Goal: Information Seeking & Learning: Learn about a topic

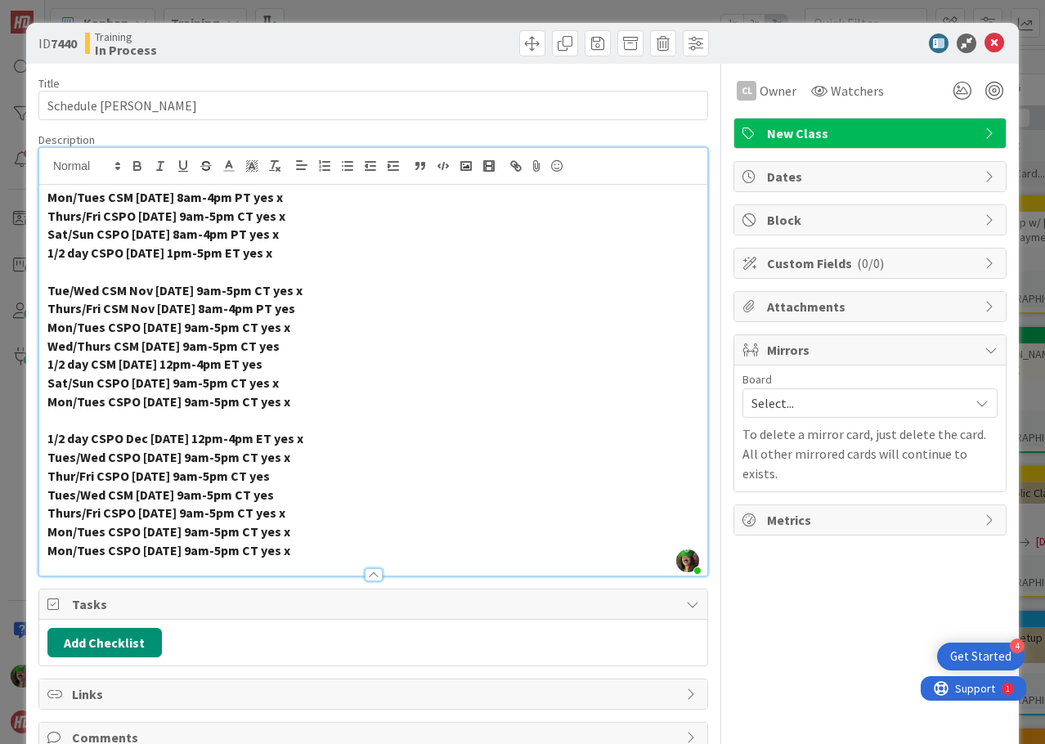
scroll to position [43, 684]
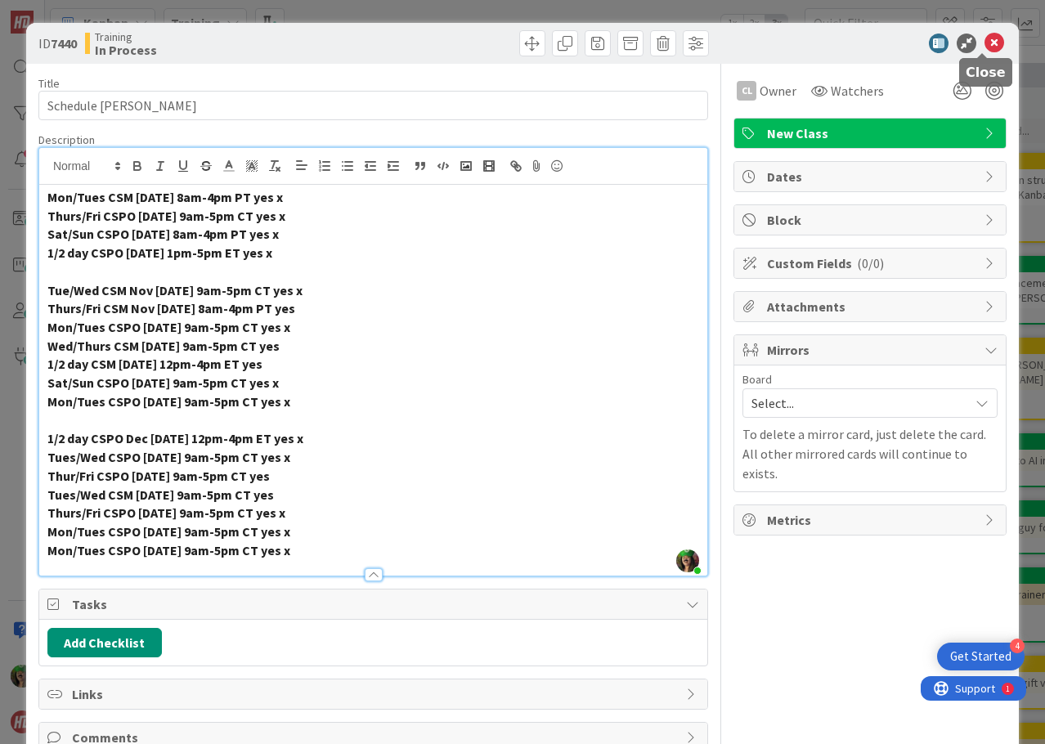
click at [984, 45] on icon at bounding box center [994, 44] width 20 height 20
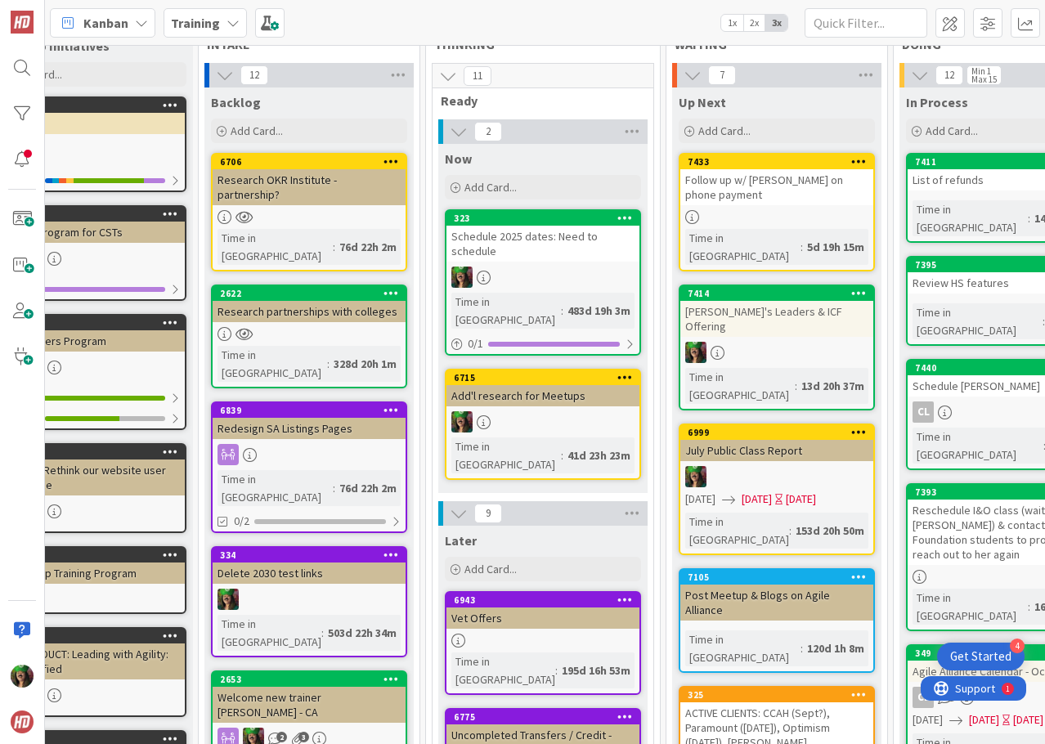
scroll to position [43, 0]
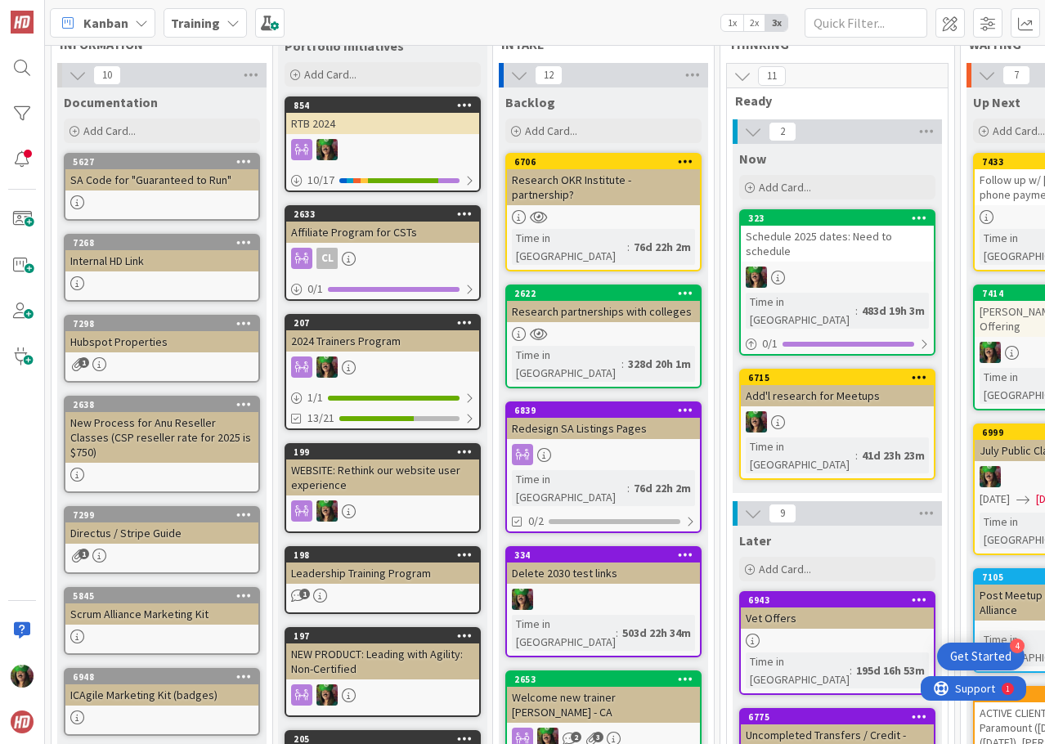
click at [135, 266] on div "Internal HD Link" at bounding box center [161, 260] width 193 height 21
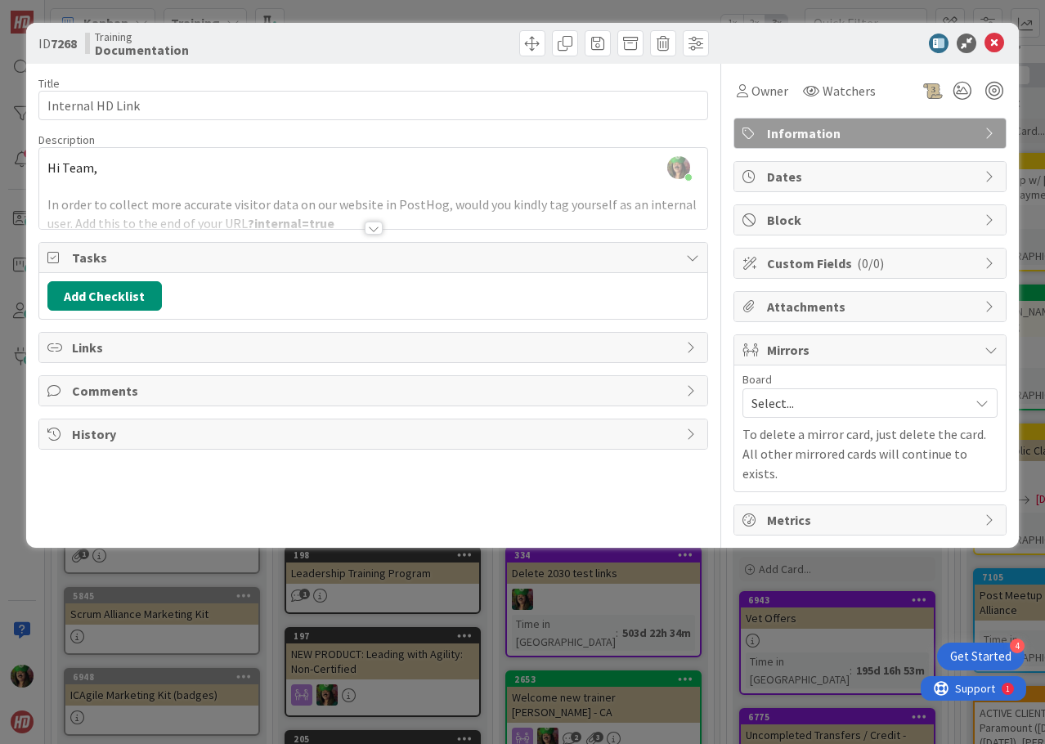
click at [177, 216] on div at bounding box center [373, 208] width 668 height 42
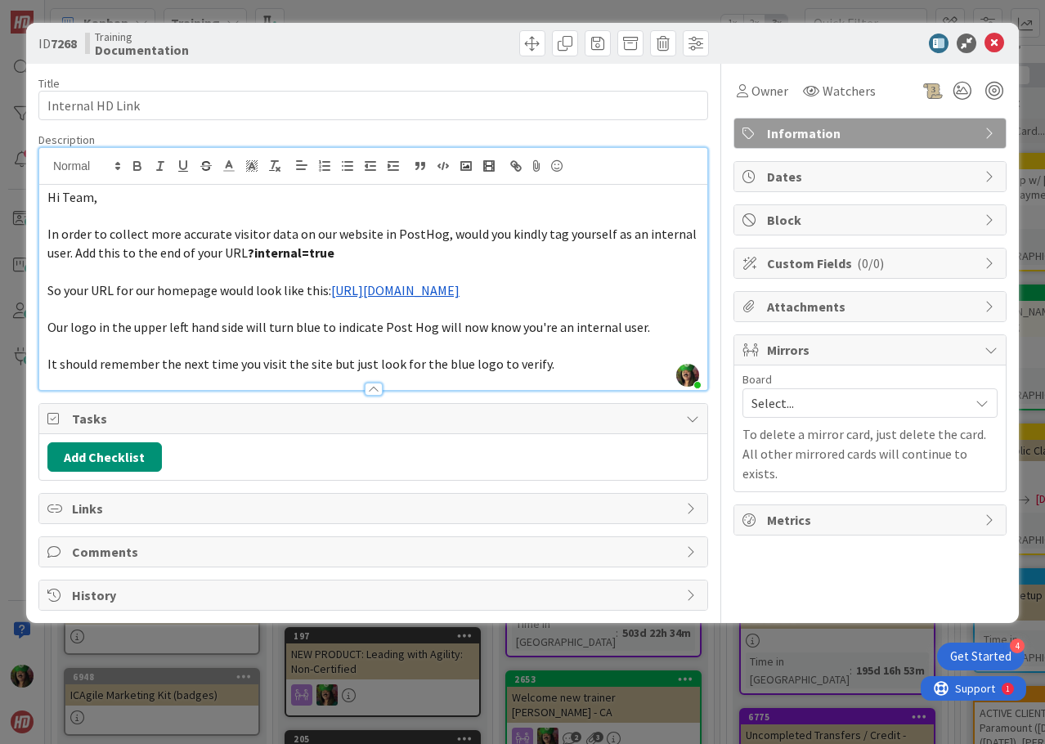
click at [372, 290] on link "[URL][DOMAIN_NAME]" at bounding box center [395, 290] width 128 height 16
click at [404, 321] on link "[URL][DOMAIN_NAME]" at bounding box center [403, 321] width 112 height 21
click at [992, 40] on icon at bounding box center [994, 44] width 20 height 20
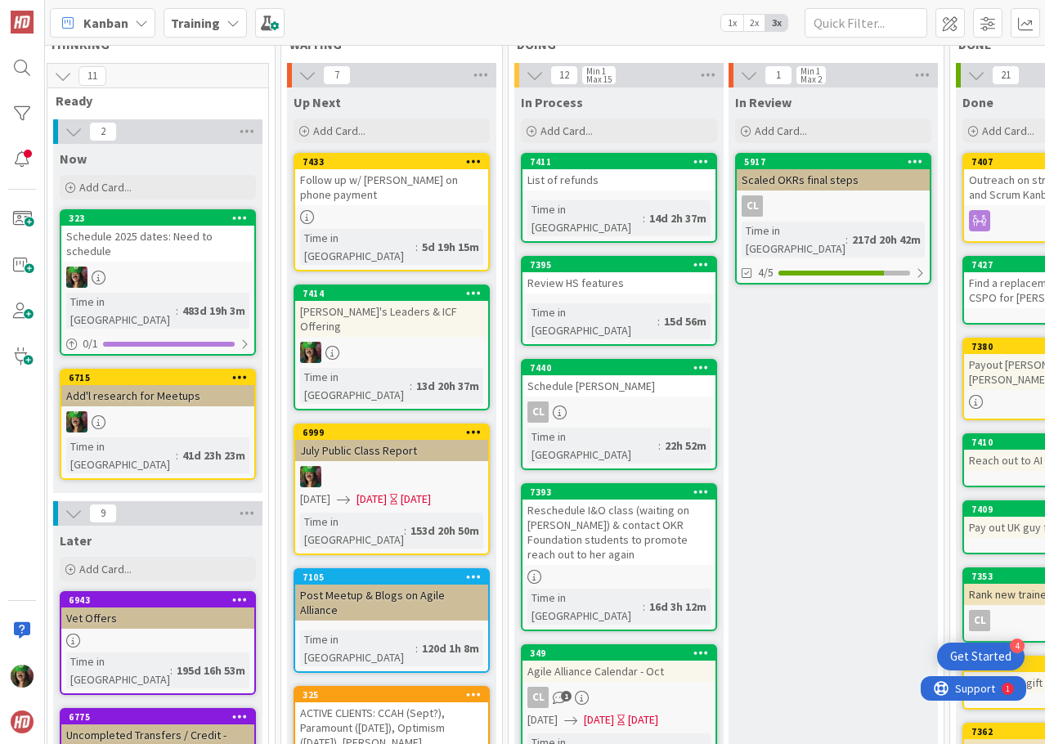
scroll to position [43, 767]
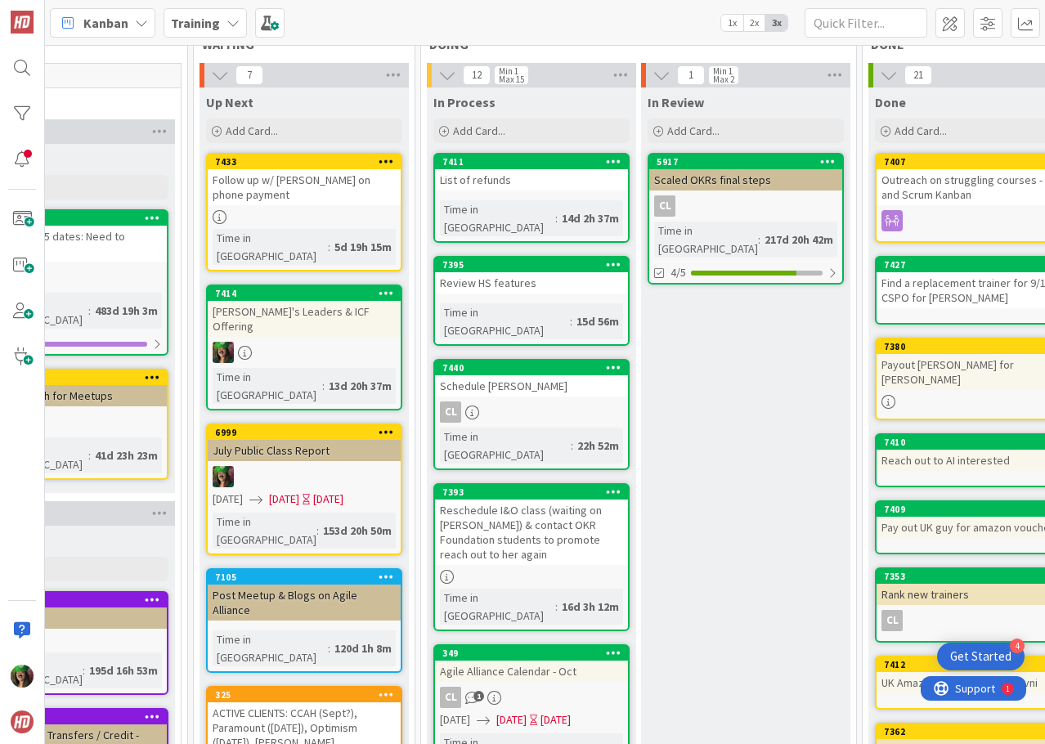
click at [546, 401] on div "CL" at bounding box center [531, 411] width 193 height 21
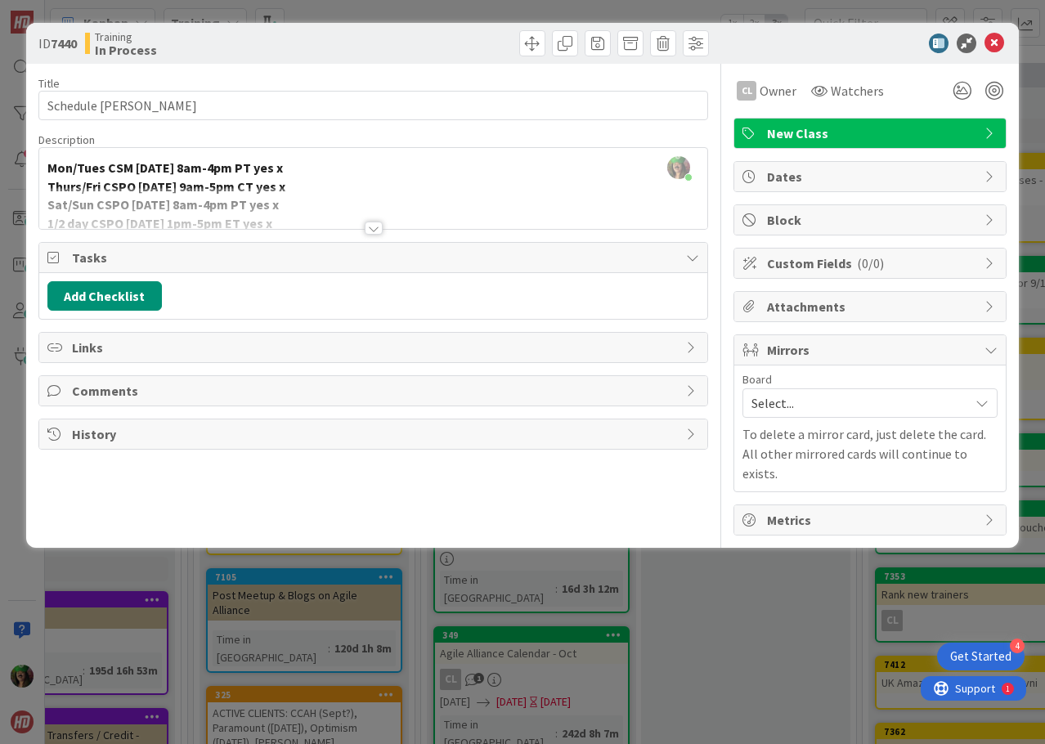
click at [372, 230] on div at bounding box center [374, 228] width 18 height 13
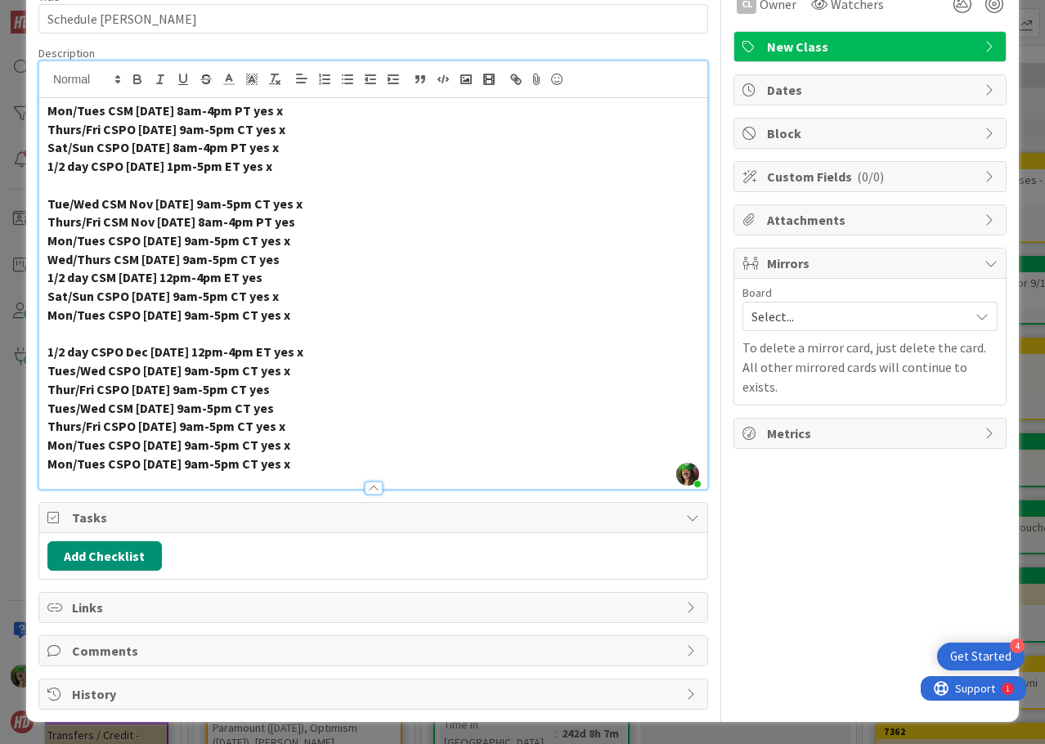
scroll to position [87, 0]
click at [71, 275] on strong "1/2 day CSM [DATE] 12pm-4pm ET yes" at bounding box center [154, 276] width 215 height 16
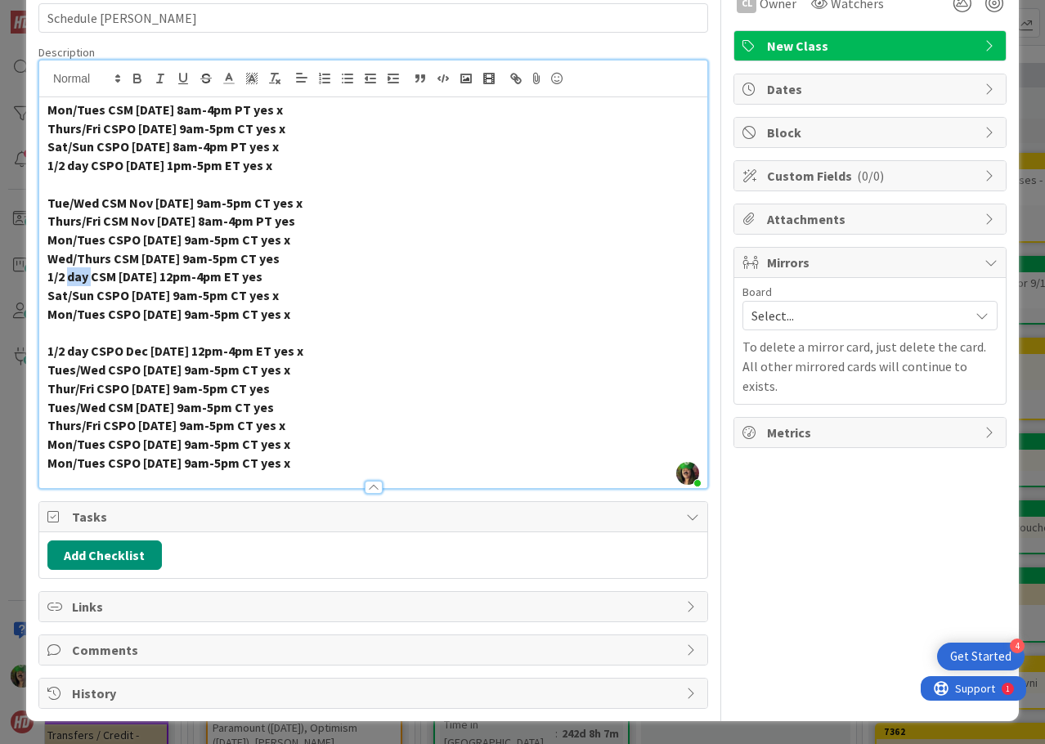
click at [71, 275] on strong "1/2 day CSM [DATE] 12pm-4pm ET yes" at bounding box center [154, 276] width 215 height 16
click at [112, 296] on strong "Sat/Sun CSPO [DATE] 9am-5pm CT yes x" at bounding box center [162, 295] width 231 height 16
